Goal: Task Accomplishment & Management: Complete application form

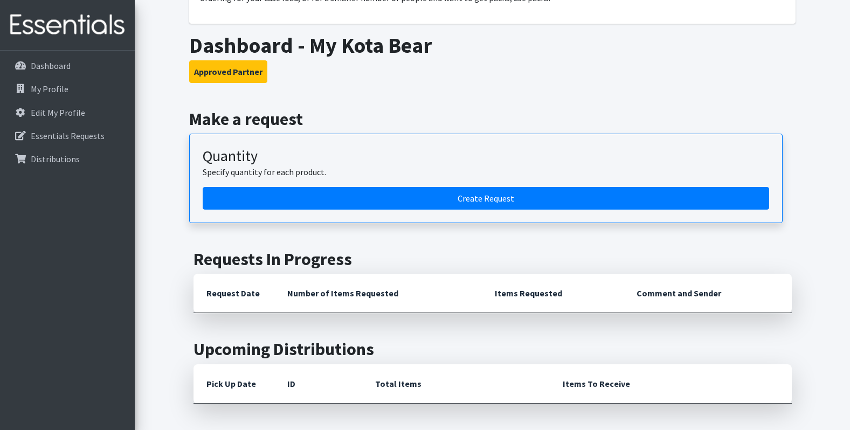
scroll to position [162, 0]
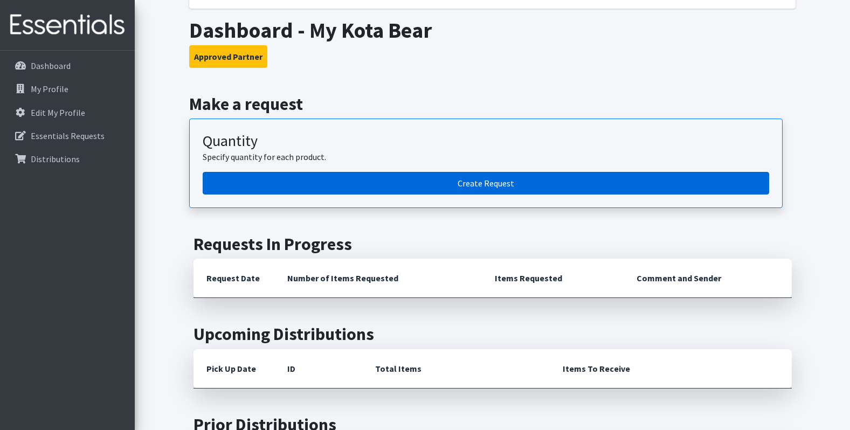
click at [364, 188] on link "Create Request" at bounding box center [486, 183] width 566 height 23
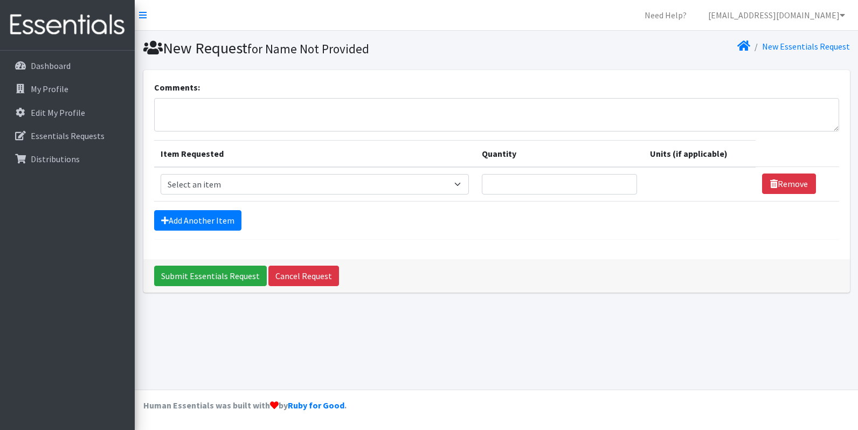
click at [320, 198] on td "Item Requested Select an item # of Children this order will serve # of Individu…" at bounding box center [314, 184] width 321 height 34
click at [324, 190] on select "Select an item # of Children this order will serve # of Individuals Living in H…" at bounding box center [315, 184] width 308 height 20
select select "13431"
click at [161, 174] on select "Select an item # of Children this order will serve # of Individuals Living in H…" at bounding box center [315, 184] width 308 height 20
click at [197, 228] on link "Add Another Item" at bounding box center [197, 220] width 87 height 20
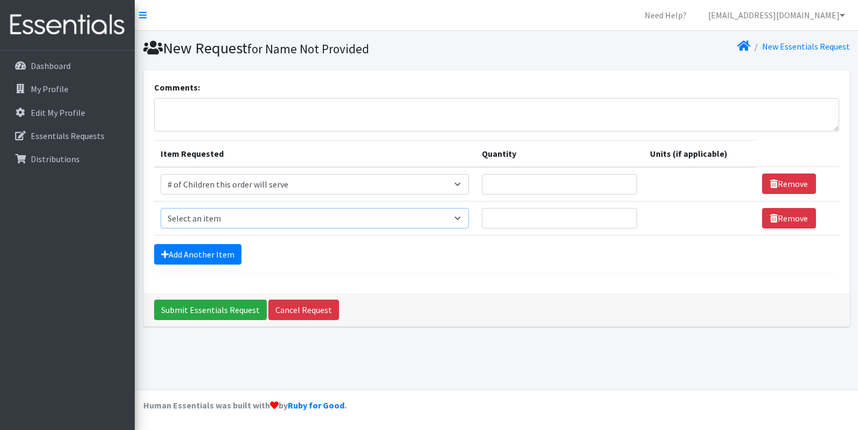
click at [202, 221] on select "Select an item # of Children this order will serve # of Individuals Living in H…" at bounding box center [315, 218] width 308 height 20
select select "6076"
click at [161, 208] on select "Select an item # of Children this order will serve # of Individuals Living in H…" at bounding box center [315, 218] width 308 height 20
click at [353, 269] on form "Comments: Item Requested Quantity Units (if applicable) Item Requested Select a…" at bounding box center [496, 177] width 685 height 193
click at [210, 251] on link "Add Another Item" at bounding box center [197, 254] width 87 height 20
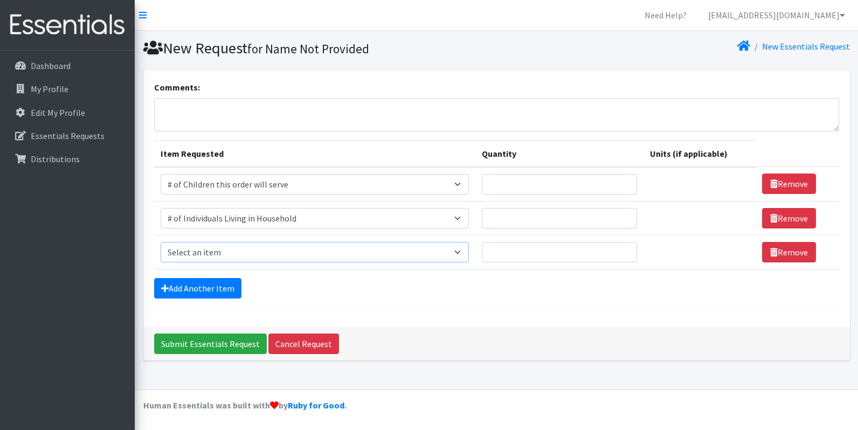
click at [212, 251] on select "Select an item # of Children this order will serve # of Individuals Living in H…" at bounding box center [315, 252] width 308 height 20
select select "11425"
click at [161, 242] on select "Select an item # of Children this order will serve # of Individuals Living in H…" at bounding box center [315, 252] width 308 height 20
click at [527, 258] on input "Quantity" at bounding box center [559, 252] width 155 height 20
type input "2"
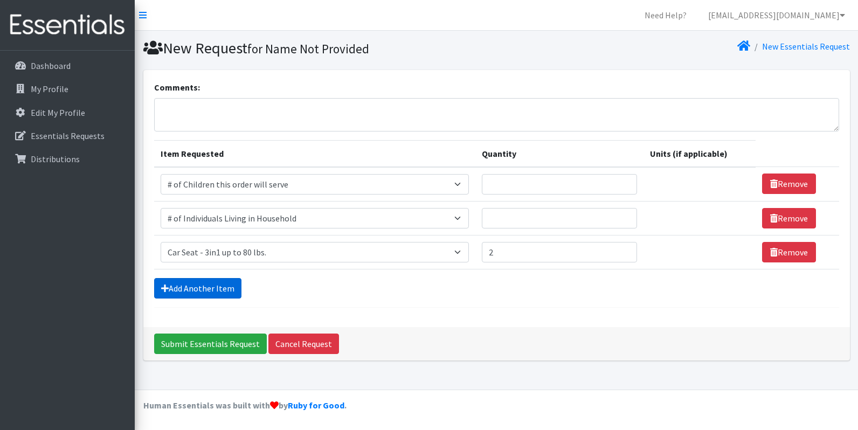
click at [233, 288] on link "Add Another Item" at bounding box center [197, 288] width 87 height 20
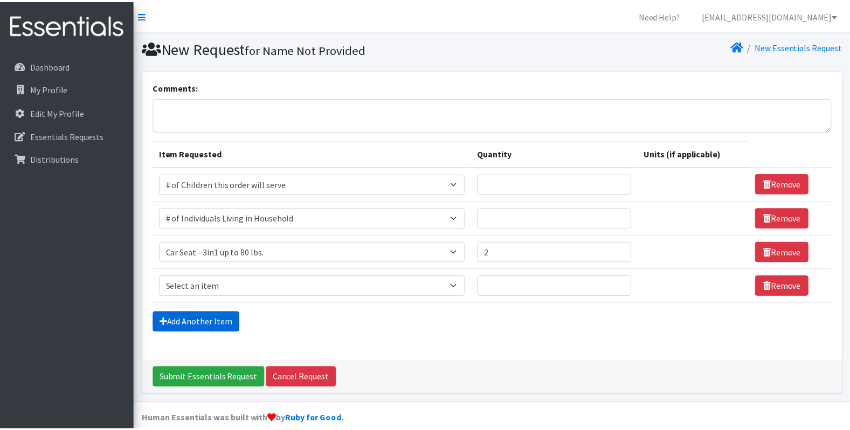
scroll to position [13, 0]
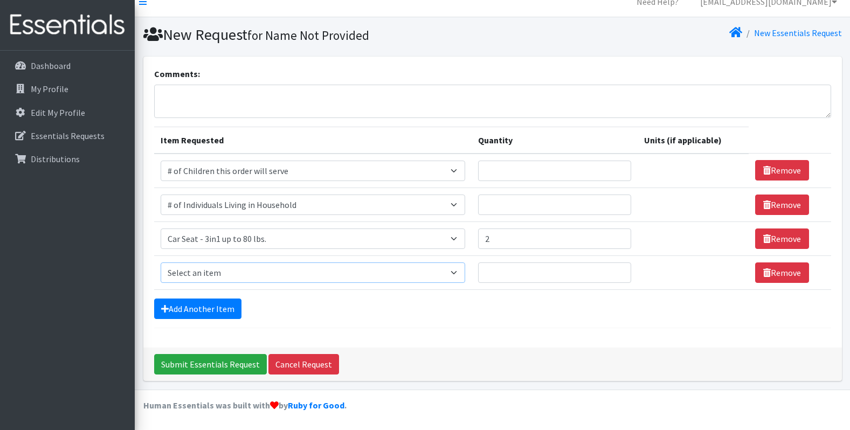
click at [236, 273] on select "Select an item # of Children this order will serve # of Individuals Living in H…" at bounding box center [313, 272] width 304 height 20
select select "7173"
click at [161, 262] on select "Select an item # of Children this order will serve # of Individuals Living in H…" at bounding box center [313, 272] width 304 height 20
click at [505, 274] on input "Quantity" at bounding box center [554, 272] width 153 height 20
type input "2"
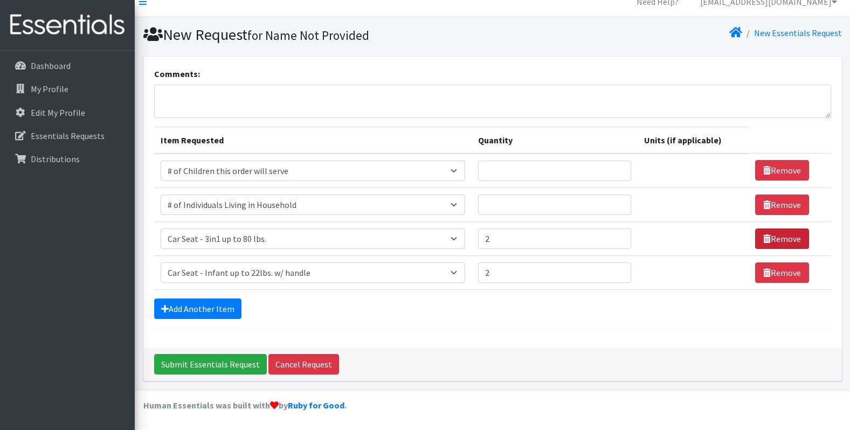
click at [768, 237] on link "Remove" at bounding box center [782, 238] width 54 height 20
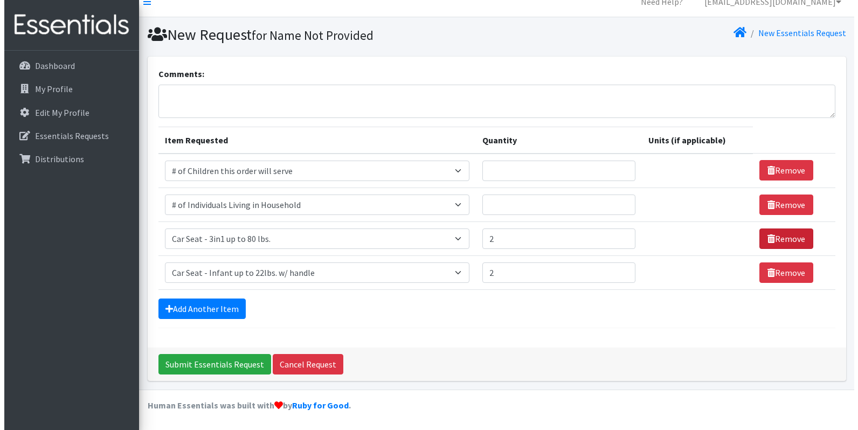
scroll to position [0, 0]
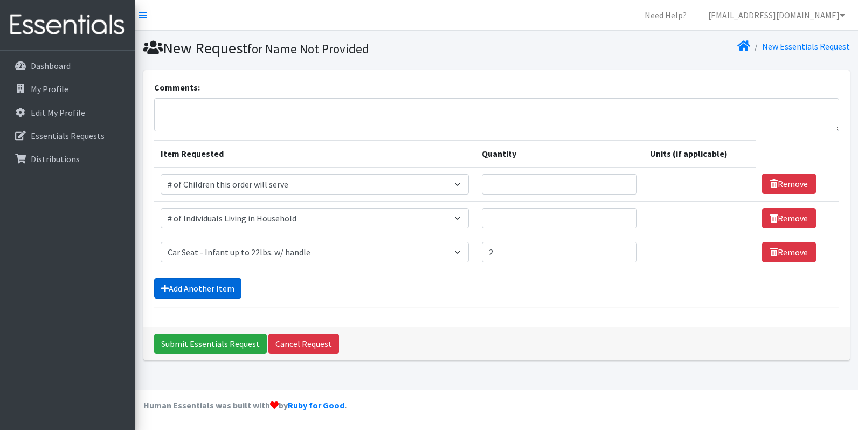
click at [211, 287] on link "Add Another Item" at bounding box center [197, 288] width 87 height 20
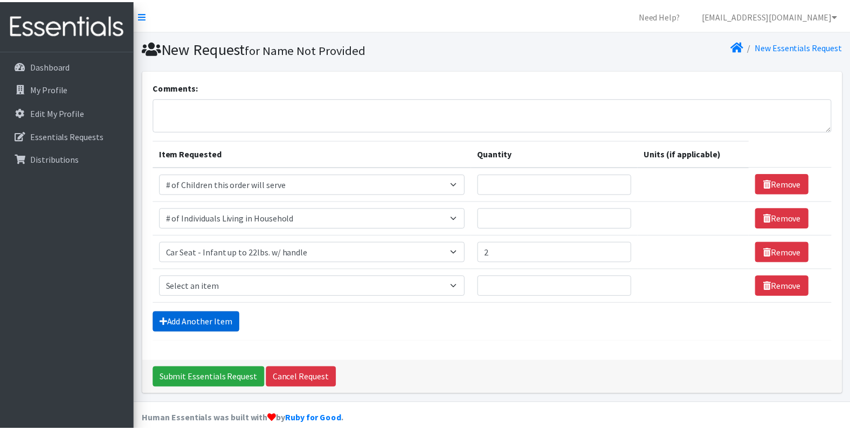
scroll to position [13, 0]
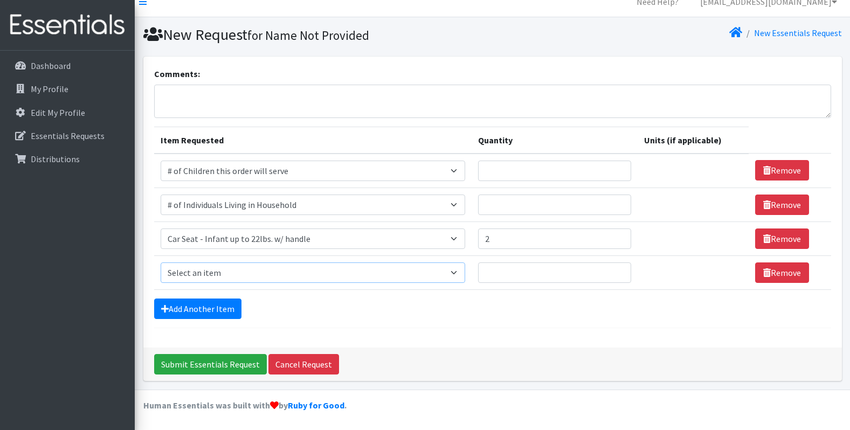
click at [213, 274] on select "Select an item # of Children this order will serve # of Individuals Living in H…" at bounding box center [313, 272] width 304 height 20
select select "1978"
click at [161, 262] on select "Select an item # of Children this order will serve # of Individuals Living in H…" at bounding box center [313, 272] width 304 height 20
click at [514, 273] on input "Quantity" at bounding box center [554, 272] width 153 height 20
type input "1"
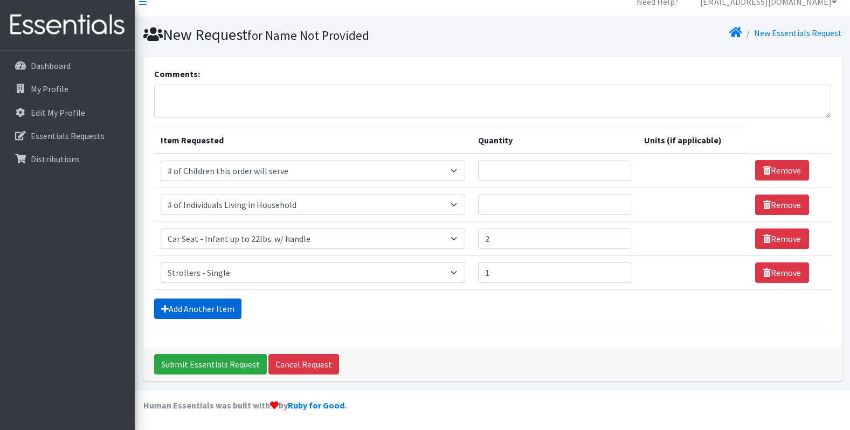
click at [224, 309] on link "Add Another Item" at bounding box center [197, 309] width 87 height 20
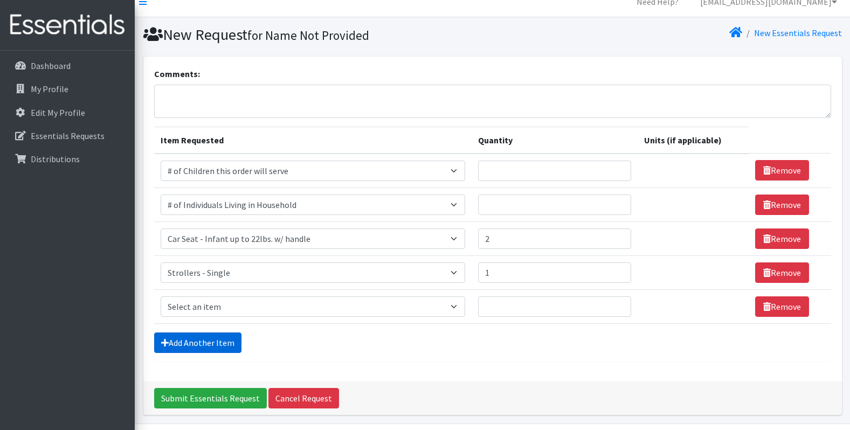
scroll to position [47, 0]
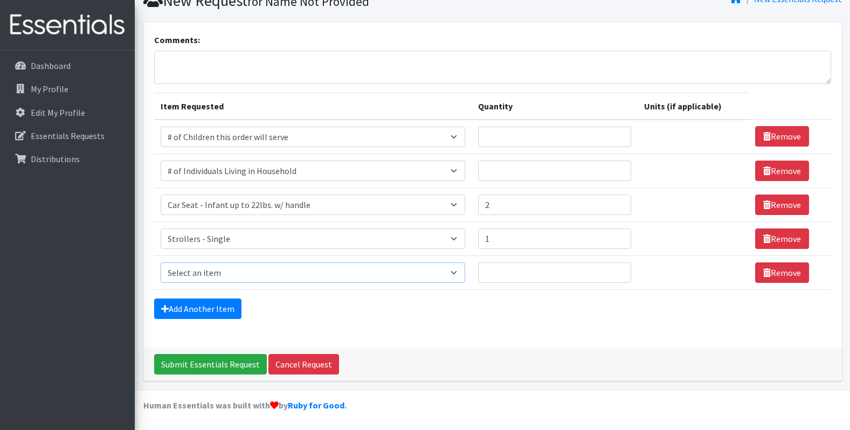
click at [294, 270] on select "Select an item # of Children this order will serve # of Individuals Living in H…" at bounding box center [313, 272] width 304 height 20
click at [360, 264] on select "Select an item # of Children this order will serve # of Individuals Living in H…" at bounding box center [313, 272] width 304 height 20
click at [269, 277] on select "Select an item # of Children this order will serve # of Individuals Living in H…" at bounding box center [313, 272] width 304 height 20
select select "1929"
click at [161, 262] on select "Select an item # of Children this order will serve # of Individuals Living in H…" at bounding box center [313, 272] width 304 height 20
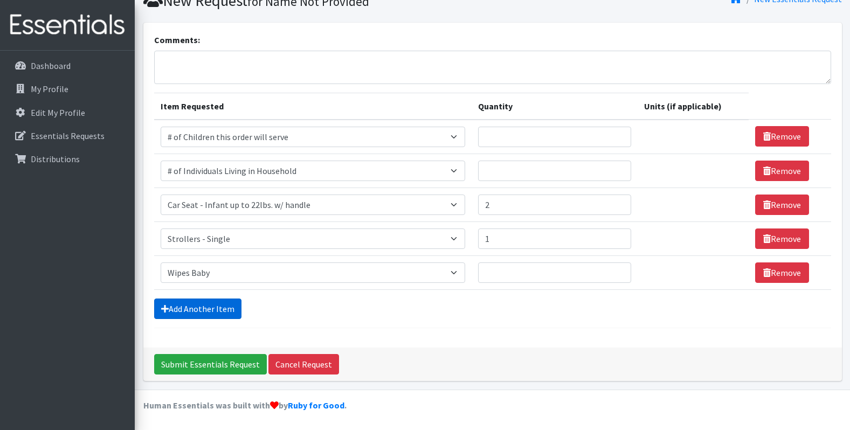
click at [203, 304] on link "Add Another Item" at bounding box center [197, 309] width 87 height 20
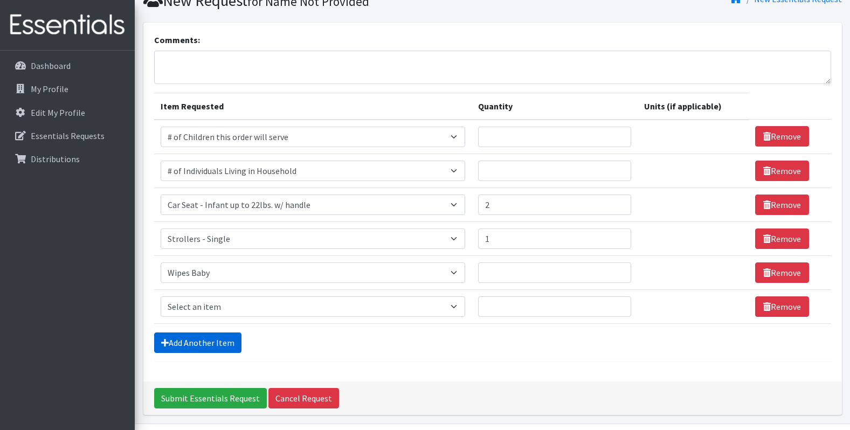
scroll to position [81, 0]
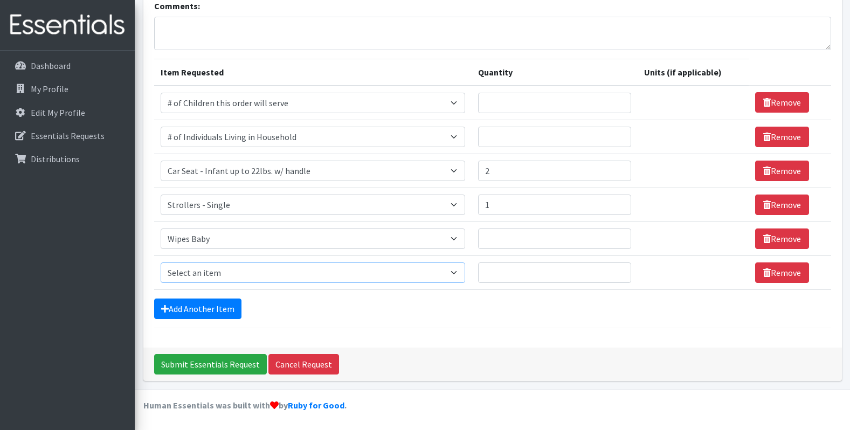
click at [216, 278] on select "Select an item # of Children this order will serve # of Individuals Living in H…" at bounding box center [313, 272] width 304 height 20
click at [161, 262] on select "Select an item # of Children this order will serve # of Individuals Living in H…" at bounding box center [313, 272] width 304 height 20
click at [194, 275] on select "Select an item # of Children this order will serve # of Individuals Living in H…" at bounding box center [311, 272] width 300 height 20
select select "1964"
click at [161, 262] on select "Select an item # of Children this order will serve # of Individuals Living in H…" at bounding box center [311, 272] width 300 height 20
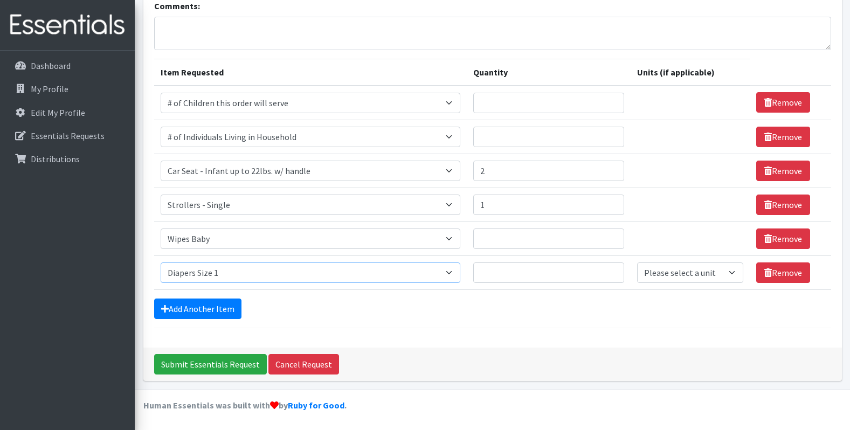
click at [289, 281] on select "Select an item # of Children this order will serve # of Individuals Living in H…" at bounding box center [311, 272] width 300 height 20
click at [217, 308] on link "Add Another Item" at bounding box center [197, 309] width 87 height 20
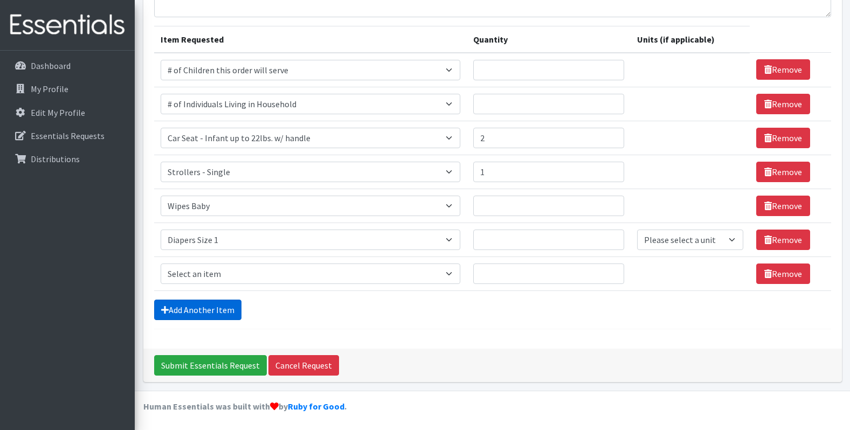
scroll to position [115, 0]
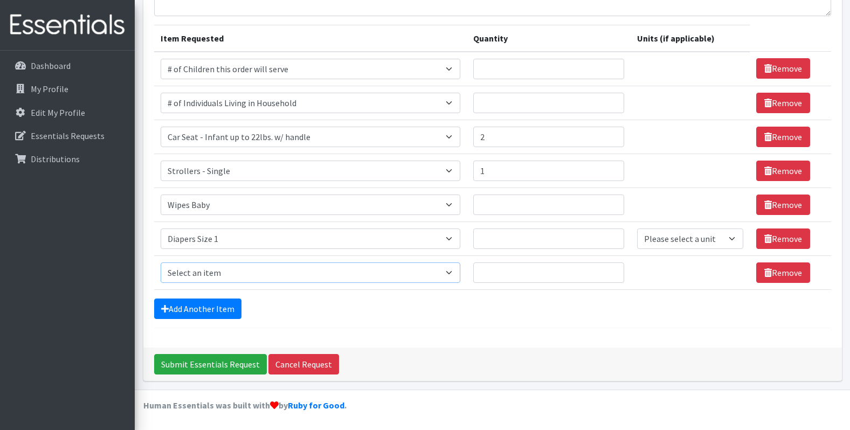
click at [209, 276] on select "Select an item # of Children this order will serve # of Individuals Living in H…" at bounding box center [311, 272] width 300 height 20
select select "1965"
click at [161, 262] on select "Select an item # of Children this order will serve # of Individuals Living in H…" at bounding box center [311, 272] width 300 height 20
click at [227, 311] on link "Add Another Item" at bounding box center [197, 309] width 87 height 20
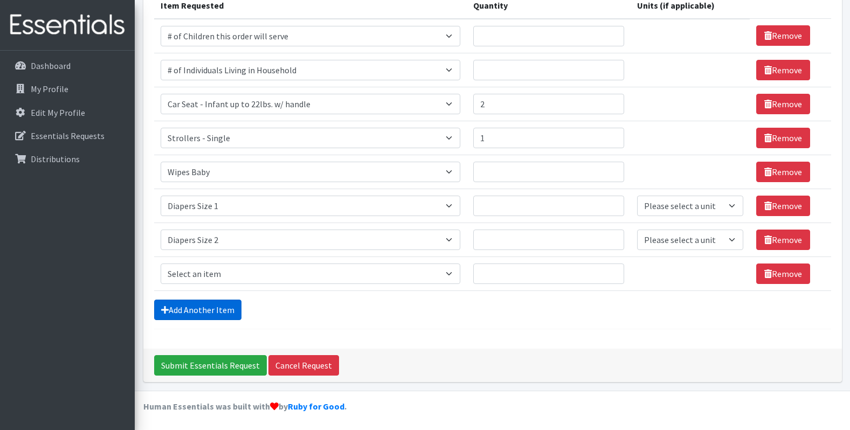
scroll to position [149, 0]
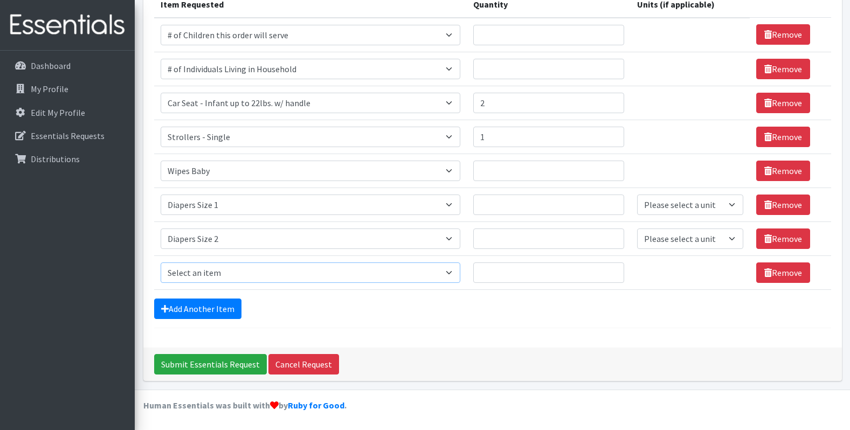
click at [225, 275] on select "Select an item # of Children this order will serve # of Individuals Living in H…" at bounding box center [311, 272] width 300 height 20
select select "1966"
click at [161, 262] on select "Select an item # of Children this order will serve # of Individuals Living in H…" at bounding box center [311, 272] width 300 height 20
click at [224, 308] on link "Add Another Item" at bounding box center [197, 309] width 87 height 20
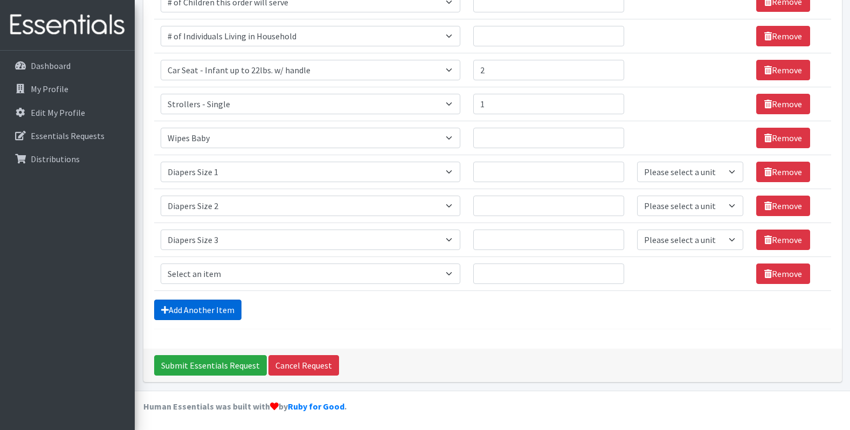
scroll to position [183, 0]
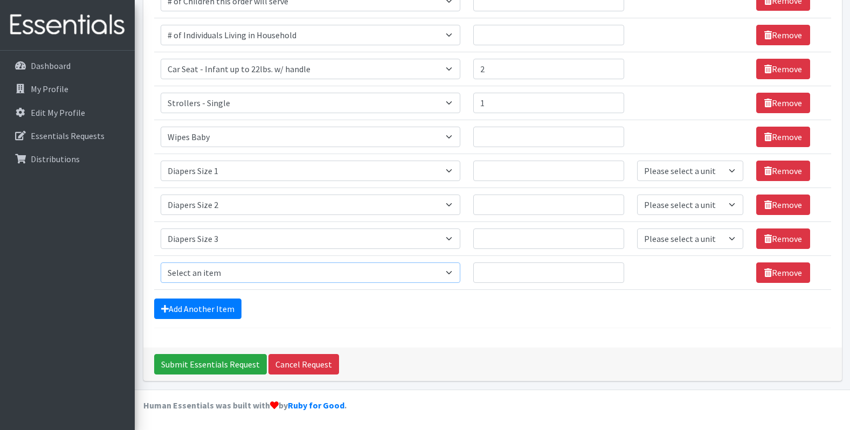
click at [235, 281] on select "Select an item # of Children this order will serve # of Individuals Living in H…" at bounding box center [311, 272] width 300 height 20
select select "1967"
click at [161, 262] on select "Select an item # of Children this order will serve # of Individuals Living in H…" at bounding box center [311, 272] width 300 height 20
click at [217, 310] on link "Add Another Item" at bounding box center [197, 309] width 87 height 20
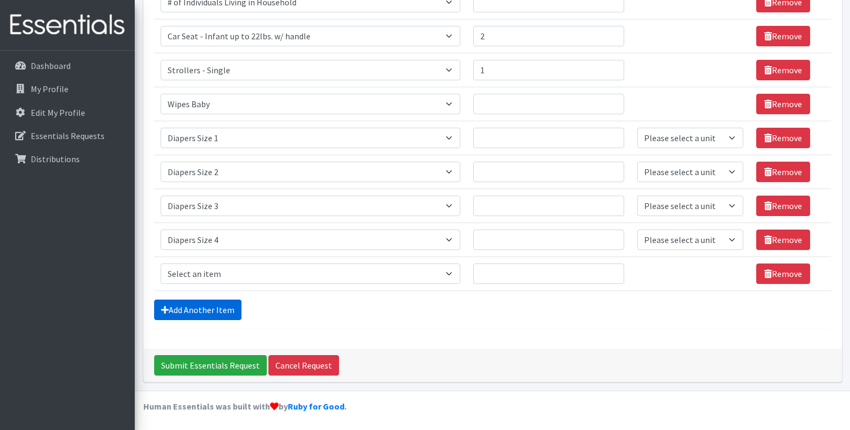
scroll to position [217, 0]
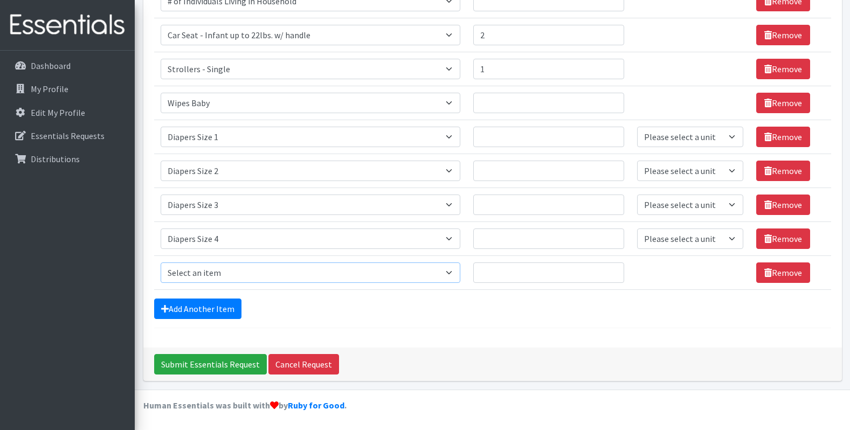
click at [224, 279] on select "Select an item # of Children this order will serve # of Individuals Living in H…" at bounding box center [311, 272] width 300 height 20
select select "1968"
click at [161, 262] on select "Select an item # of Children this order will serve # of Individuals Living in H…" at bounding box center [311, 272] width 300 height 20
click at [214, 306] on link "Add Another Item" at bounding box center [197, 309] width 87 height 20
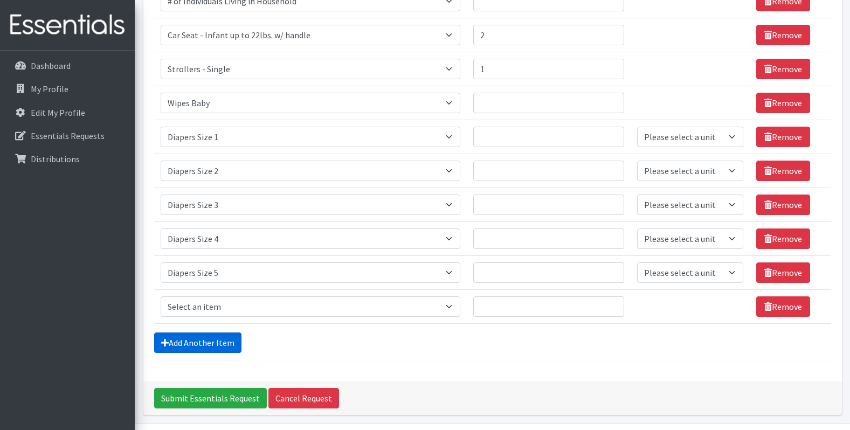
scroll to position [251, 0]
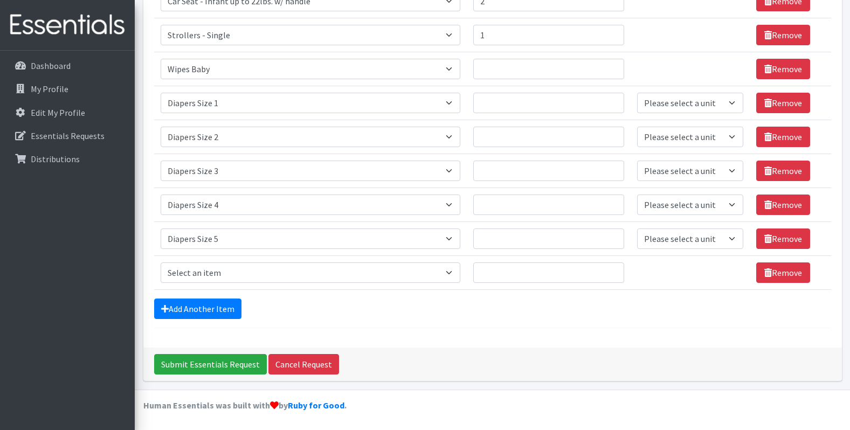
click at [219, 261] on td "Item Requested Select an item # of Children this order will serve # of Individu…" at bounding box center [310, 272] width 313 height 34
click at [220, 271] on select "Select an item # of Children this order will serve # of Individuals Living in H…" at bounding box center [311, 272] width 300 height 20
select select "1969"
click at [161, 262] on select "Select an item # of Children this order will serve # of Individuals Living in H…" at bounding box center [311, 272] width 300 height 20
click at [669, 94] on select "Please select a unit units Packs" at bounding box center [690, 103] width 106 height 20
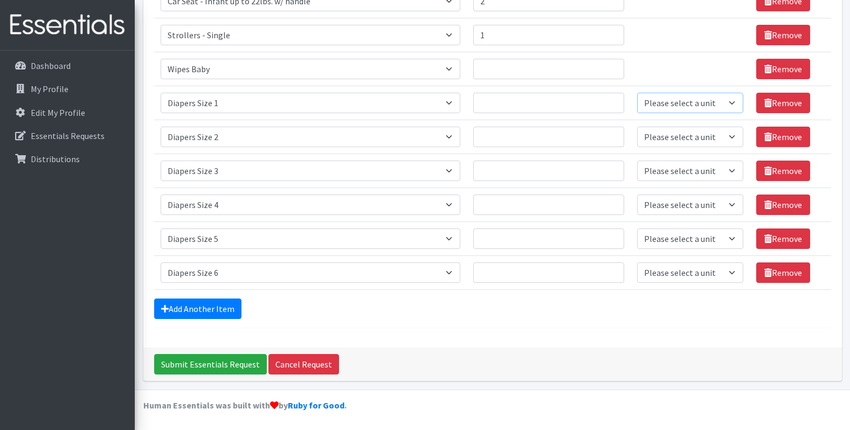
select select
click at [637, 93] on select "Please select a unit units Packs" at bounding box center [690, 103] width 106 height 20
click at [663, 66] on td "Unit units" at bounding box center [689, 69] width 119 height 34
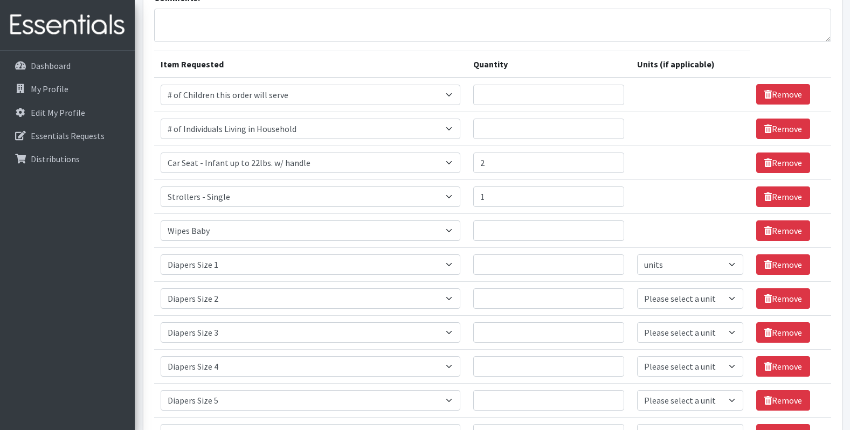
scroll to position [143, 0]
